Goal: Check status: Check status

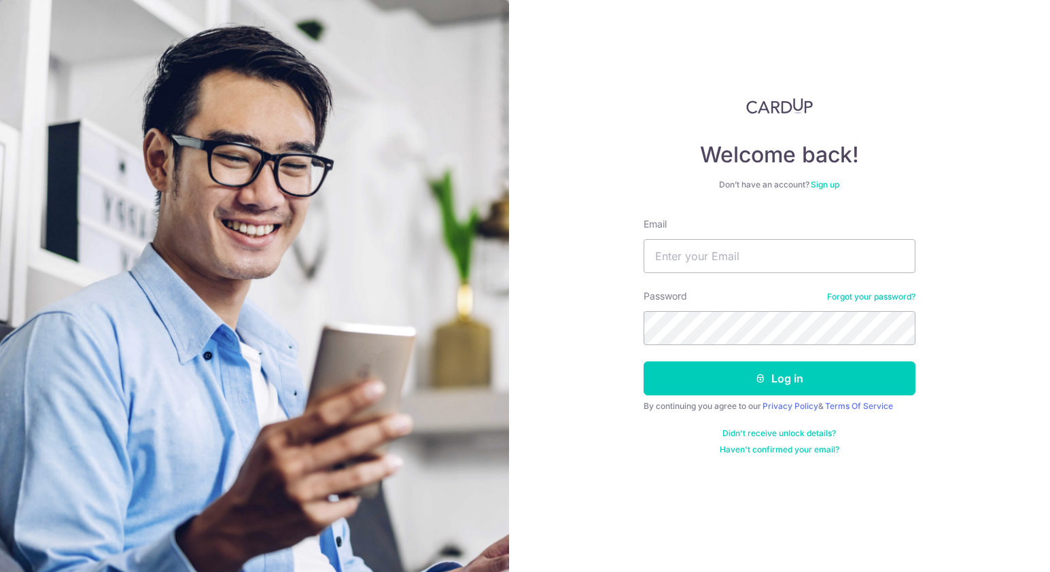
click at [426, 218] on img at bounding box center [254, 362] width 509 height 724
click at [747, 256] on input "Email" at bounding box center [780, 256] width 272 height 34
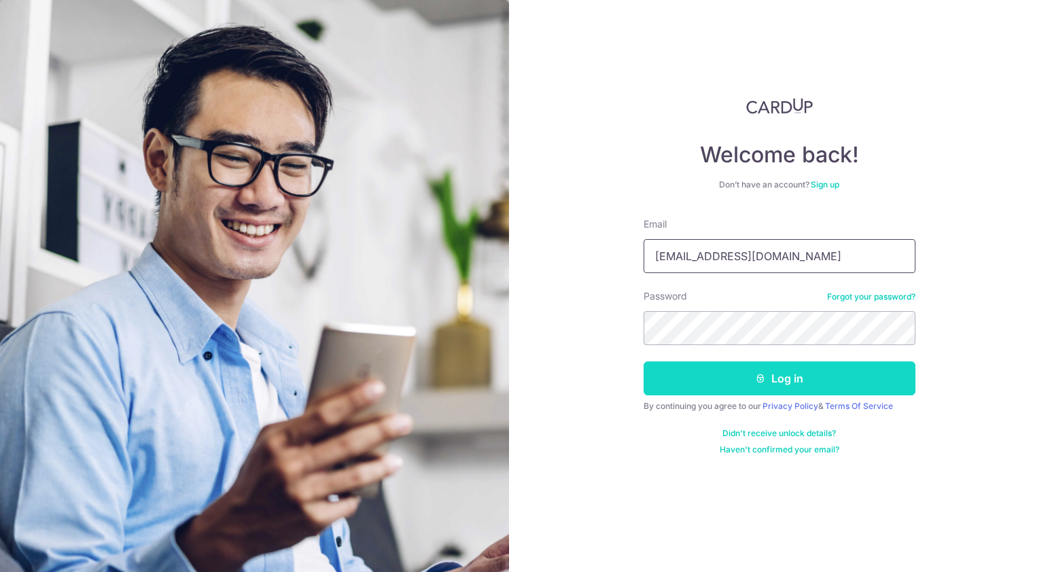
type input "[EMAIL_ADDRESS][DOMAIN_NAME]"
click at [756, 390] on button "Log in" at bounding box center [780, 379] width 272 height 34
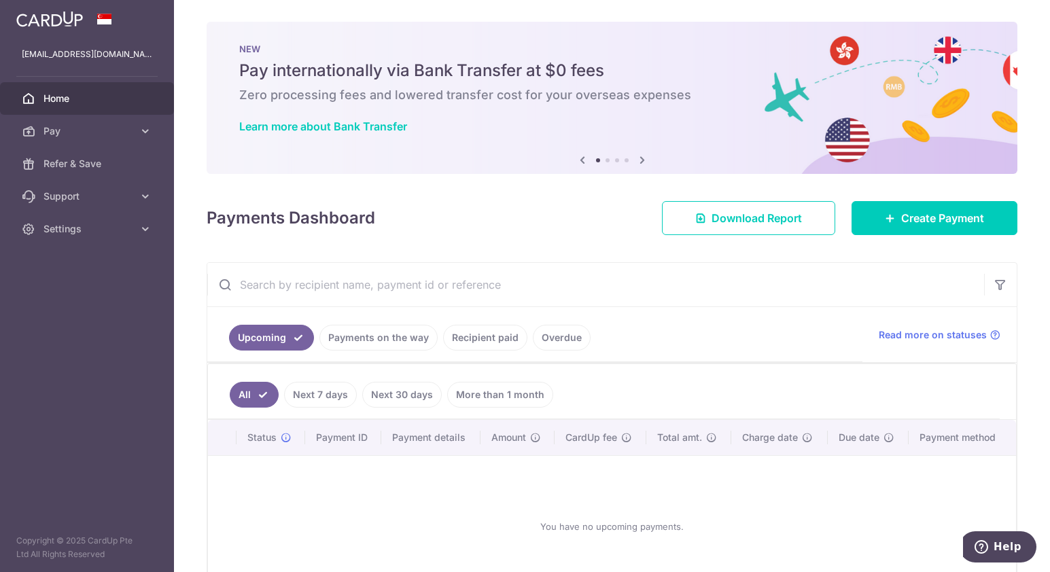
click at [358, 350] on link "Payments on the way" at bounding box center [379, 338] width 118 height 26
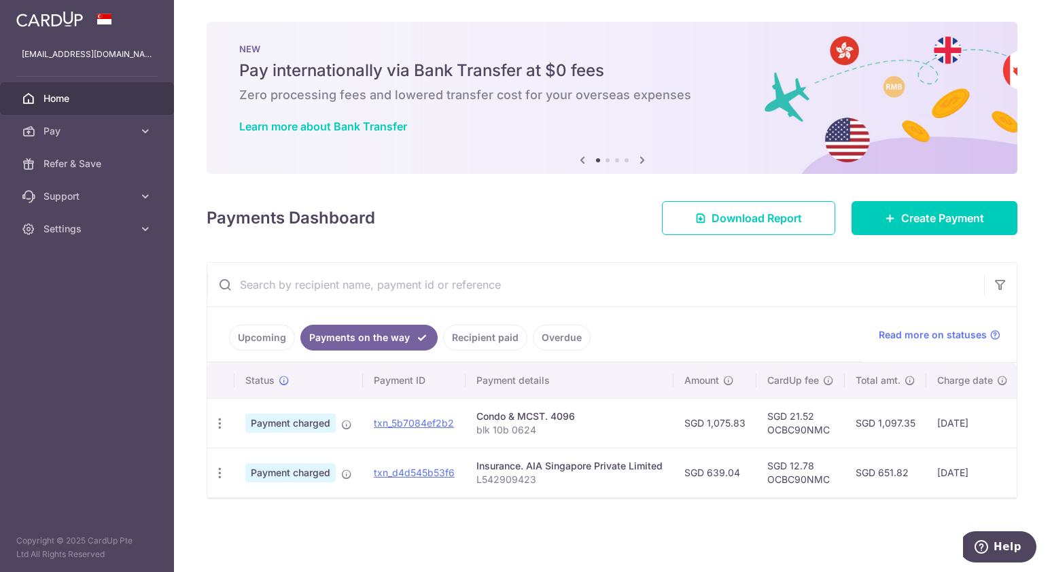
click at [982, 425] on td "[DATE]" at bounding box center [973, 423] width 92 height 50
click at [603, 507] on div "× Pause Schedule Pause all future payments in this series Pause just this one p…" at bounding box center [612, 286] width 876 height 572
click at [492, 341] on link "Recipient paid" at bounding box center [485, 338] width 84 height 26
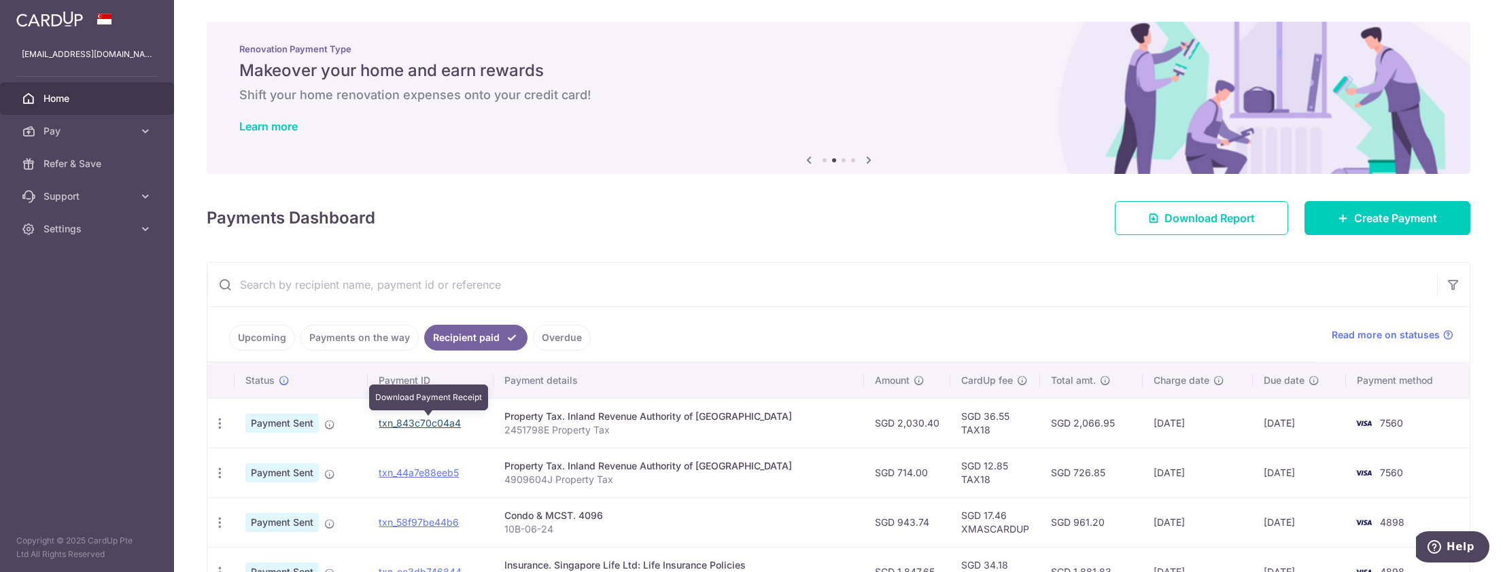
drag, startPoint x: 464, startPoint y: 425, endPoint x: 817, endPoint y: 71, distance: 500.5
click at [461, 425] on link "txn_843c70c04a4" at bounding box center [420, 423] width 82 height 12
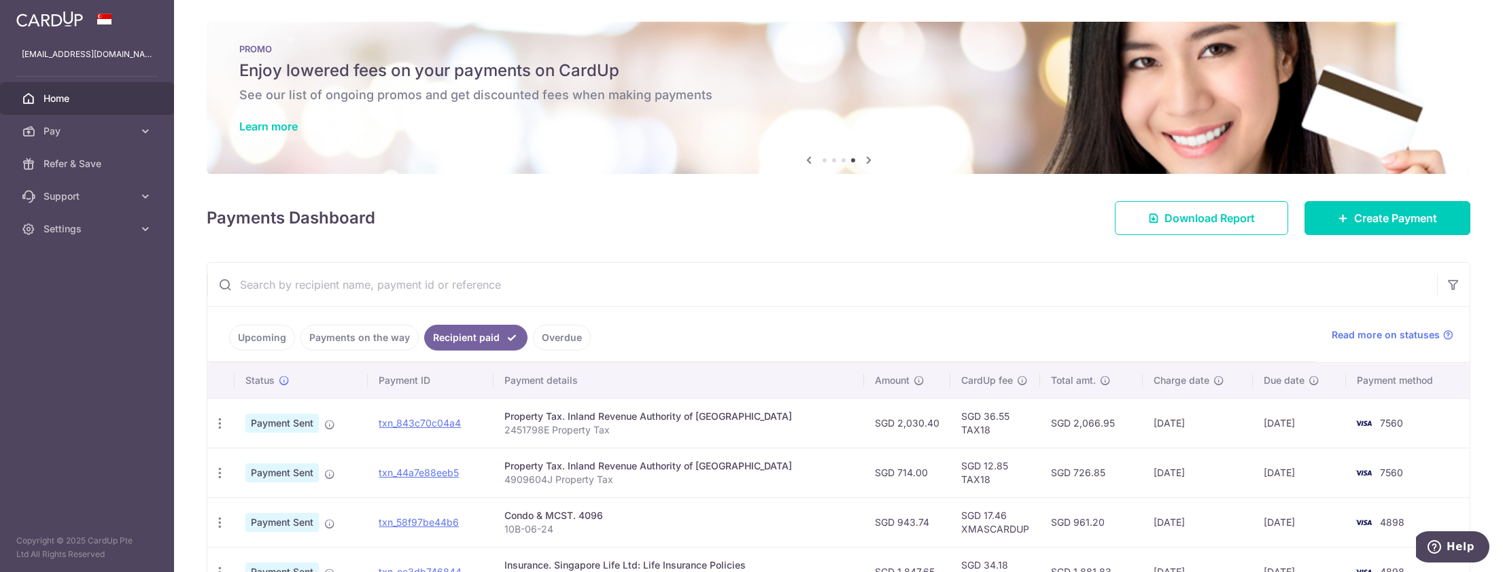
click at [1210, 302] on input "text" at bounding box center [822, 285] width 1230 height 44
click at [564, 336] on link "Overdue" at bounding box center [562, 338] width 58 height 26
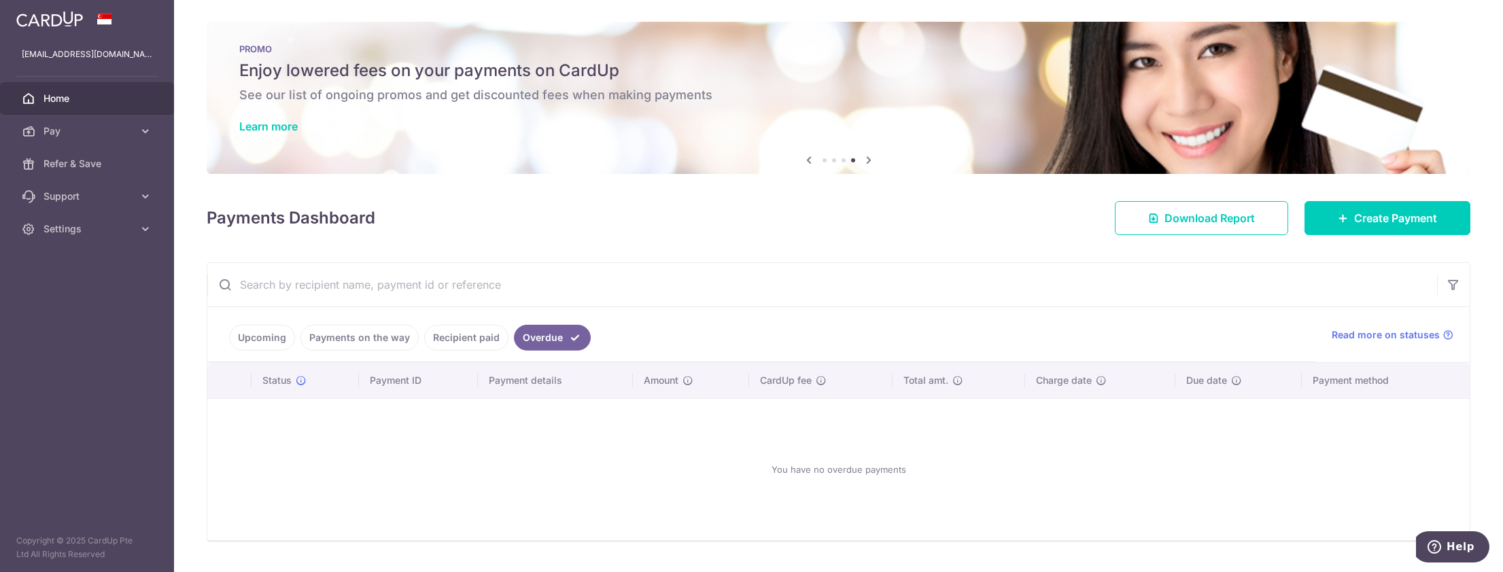
click at [370, 339] on link "Payments on the way" at bounding box center [360, 338] width 118 height 26
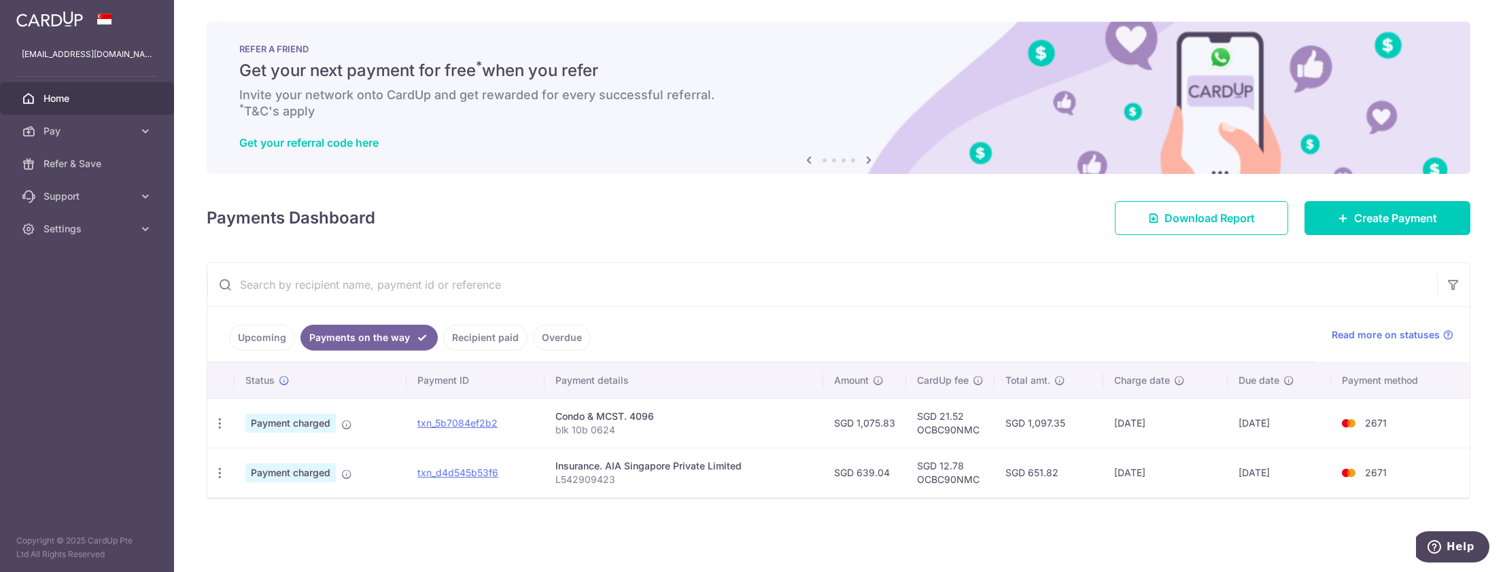
click at [1063, 488] on td "SGD 651.82" at bounding box center [1049, 473] width 109 height 50
